Goal: Task Accomplishment & Management: Complete application form

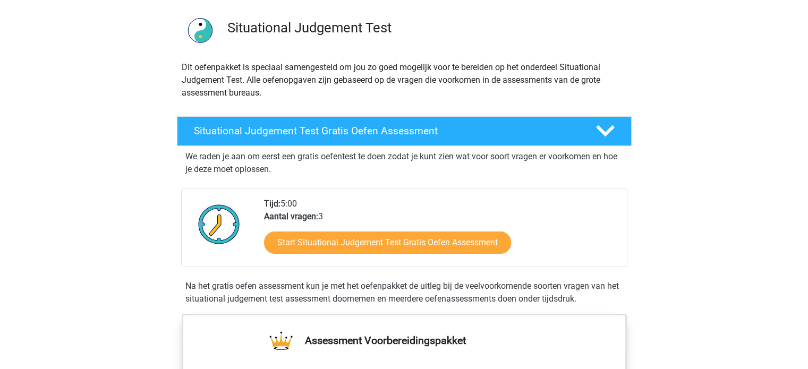
scroll to position [88, 0]
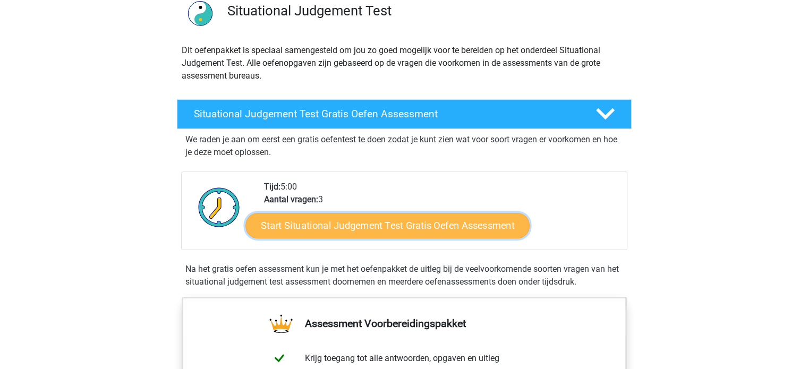
click at [345, 224] on link "Start Situational Judgement Test Gratis Oefen Assessment" at bounding box center [387, 225] width 284 height 25
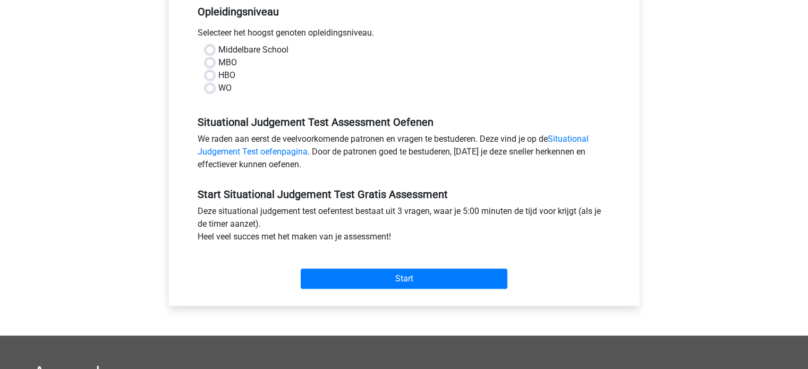
scroll to position [226, 0]
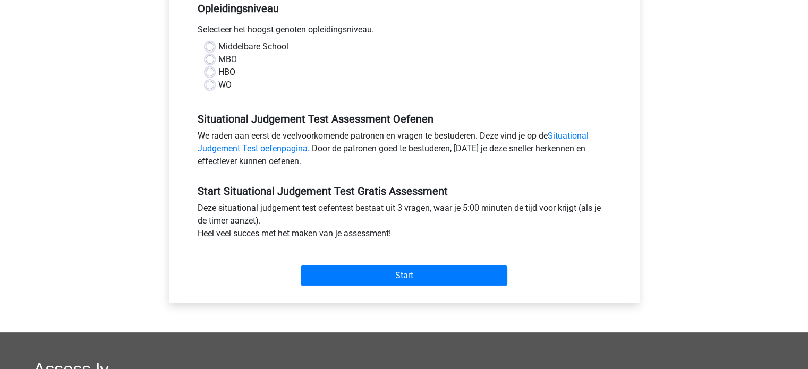
click at [218, 84] on label "WO" at bounding box center [224, 85] width 13 height 13
click at [210, 84] on input "WO" at bounding box center [209, 84] width 8 height 11
radio input "true"
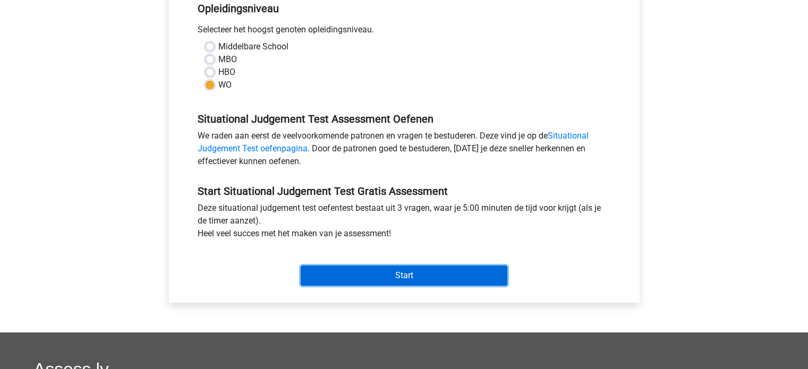
click at [363, 282] on input "Start" at bounding box center [404, 275] width 207 height 20
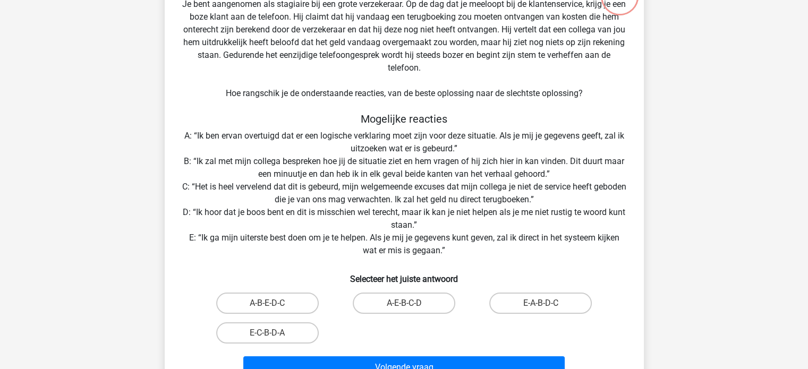
scroll to position [88, 0]
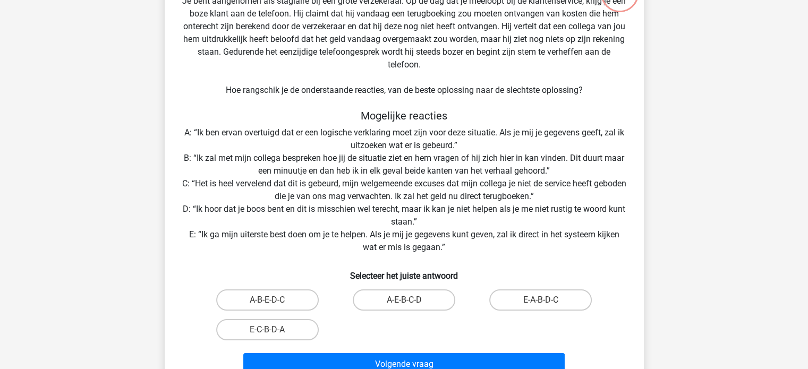
click at [363, 282] on div "Situatie Je bent aangenomen als stagiaire bij een grote verzekeraar. Op de dag …" at bounding box center [404, 179] width 470 height 402
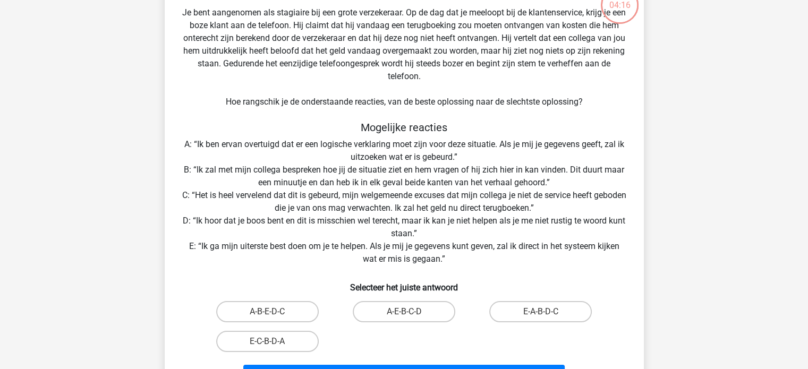
scroll to position [93, 0]
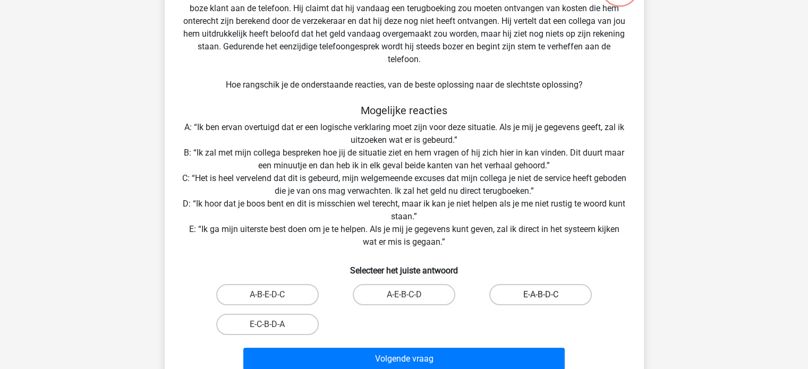
click at [530, 293] on label "E-A-B-D-C" at bounding box center [540, 294] width 102 height 21
click at [541, 295] on input "E-A-B-D-C" at bounding box center [544, 298] width 7 height 7
radio input "true"
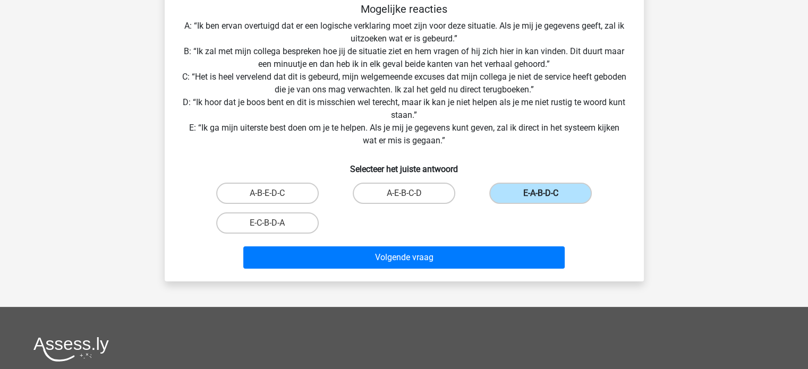
scroll to position [196, 0]
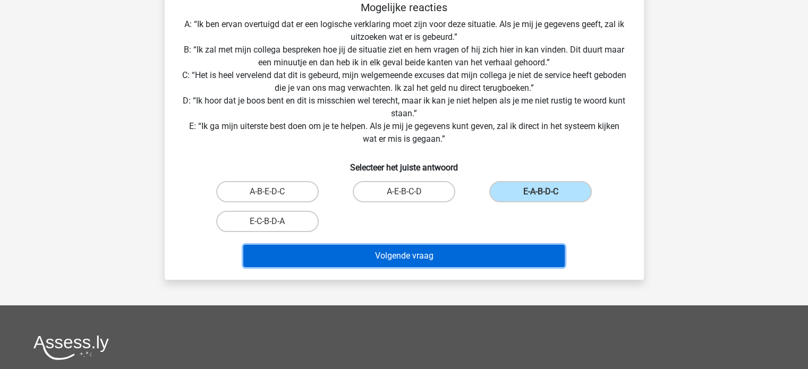
click at [347, 251] on button "Volgende vraag" at bounding box center [403, 256] width 321 height 22
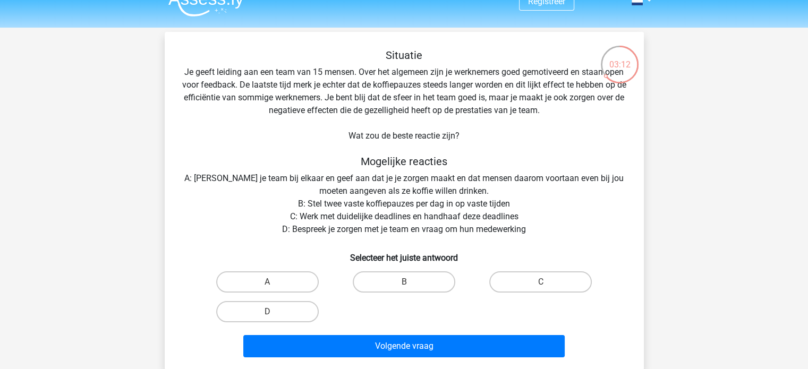
scroll to position [21, 0]
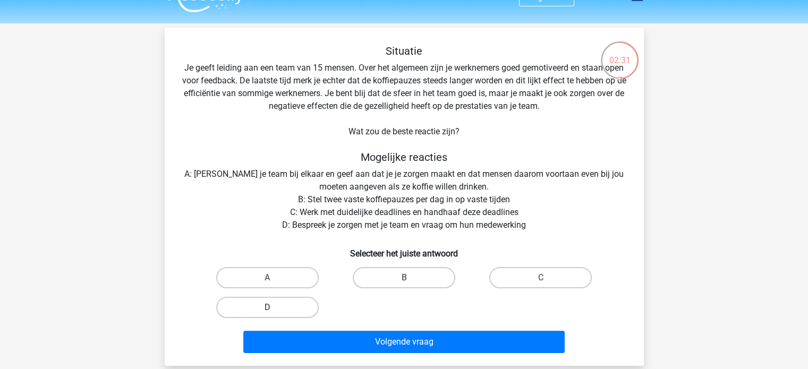
click at [278, 304] on label "D" at bounding box center [267, 307] width 102 height 21
click at [274, 307] on input "D" at bounding box center [270, 310] width 7 height 7
radio input "true"
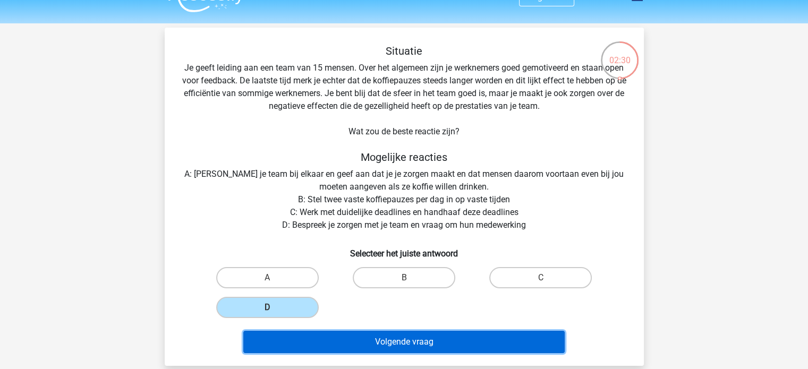
click at [358, 338] on button "Volgende vraag" at bounding box center [403, 342] width 321 height 22
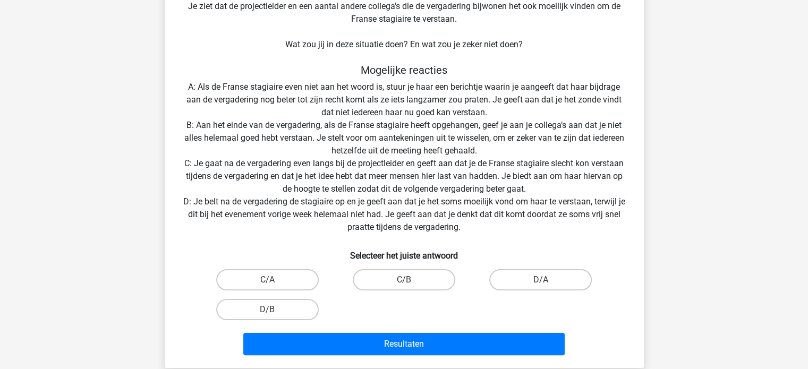
scroll to position [165, 0]
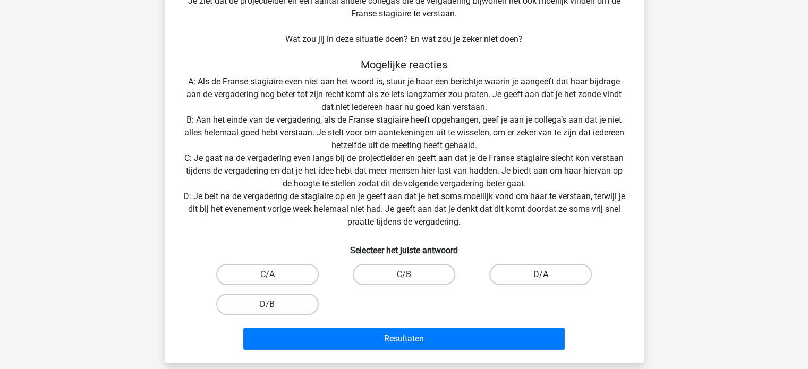
click at [520, 284] on label "D/A" at bounding box center [540, 274] width 102 height 21
click at [541, 281] on input "D/A" at bounding box center [544, 278] width 7 height 7
radio input "true"
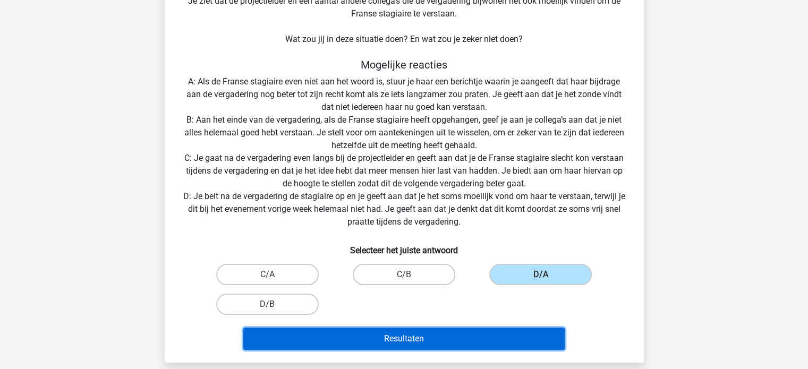
click at [474, 331] on button "Resultaten" at bounding box center [403, 339] width 321 height 22
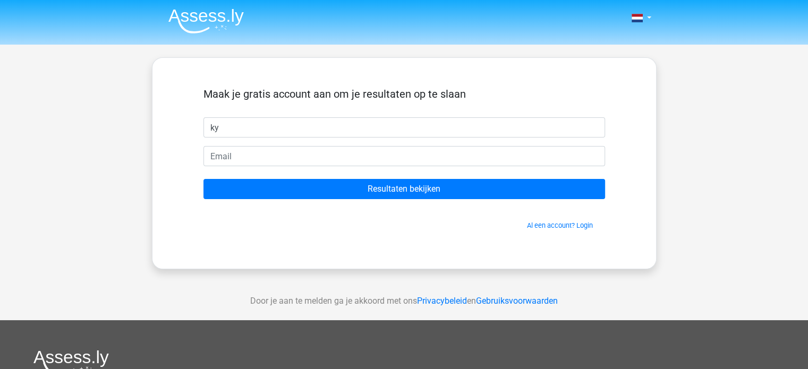
type input "k"
type input "Kyara"
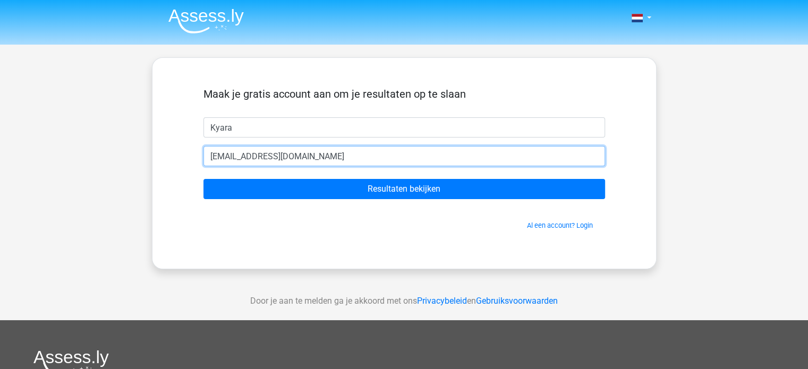
type input "[EMAIL_ADDRESS][DOMAIN_NAME]"
click at [203, 179] on input "Resultaten bekijken" at bounding box center [403, 189] width 401 height 20
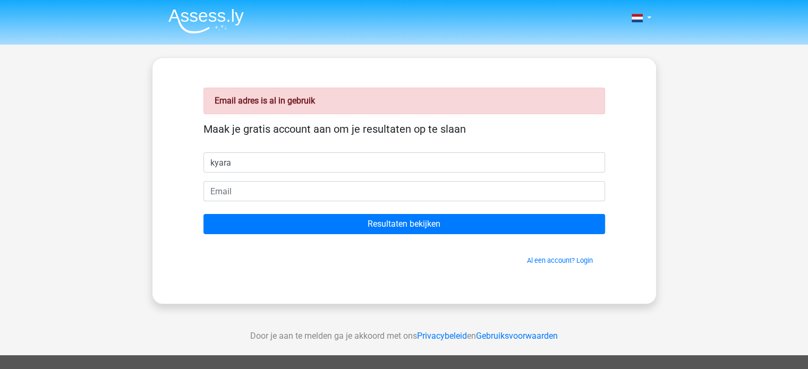
type input "kyara"
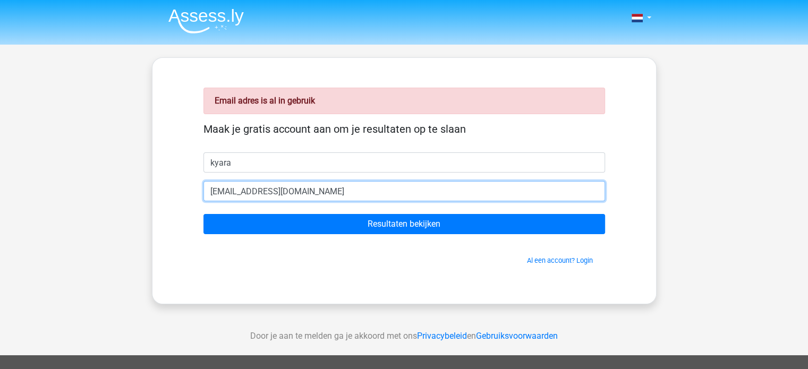
type input "[EMAIL_ADDRESS][DOMAIN_NAME]"
click at [203, 214] on input "Resultaten bekijken" at bounding box center [403, 224] width 401 height 20
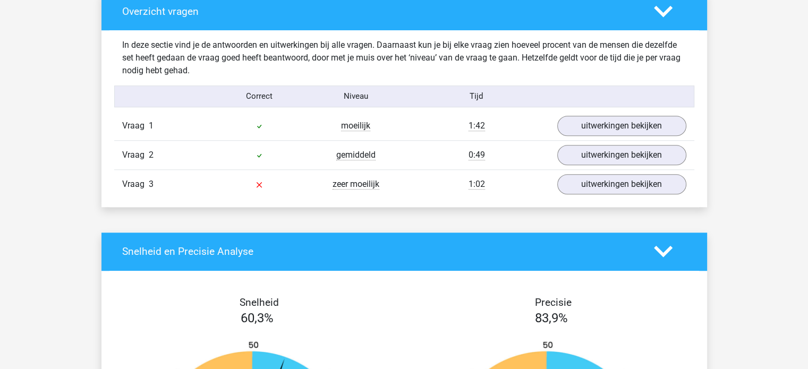
scroll to position [796, 0]
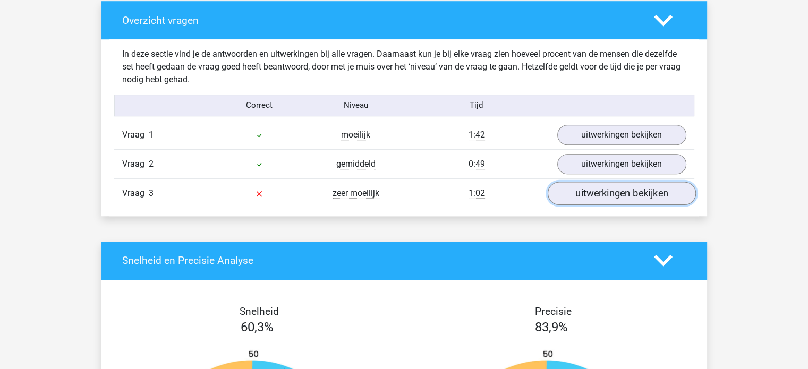
click at [584, 191] on link "uitwerkingen bekijken" at bounding box center [621, 193] width 148 height 23
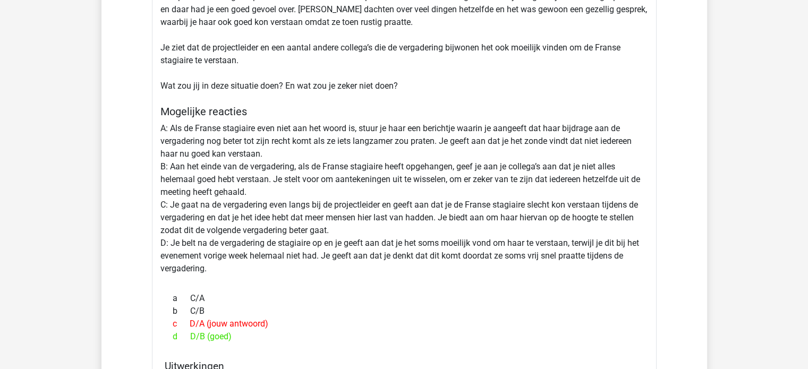
scroll to position [1069, 0]
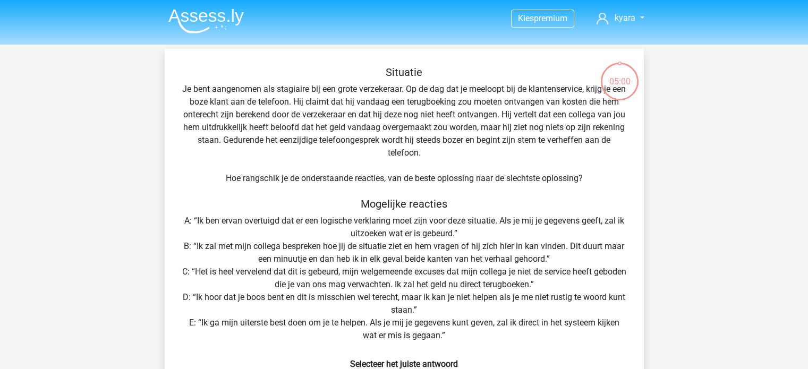
scroll to position [70, 0]
